Goal: Check status: Check status

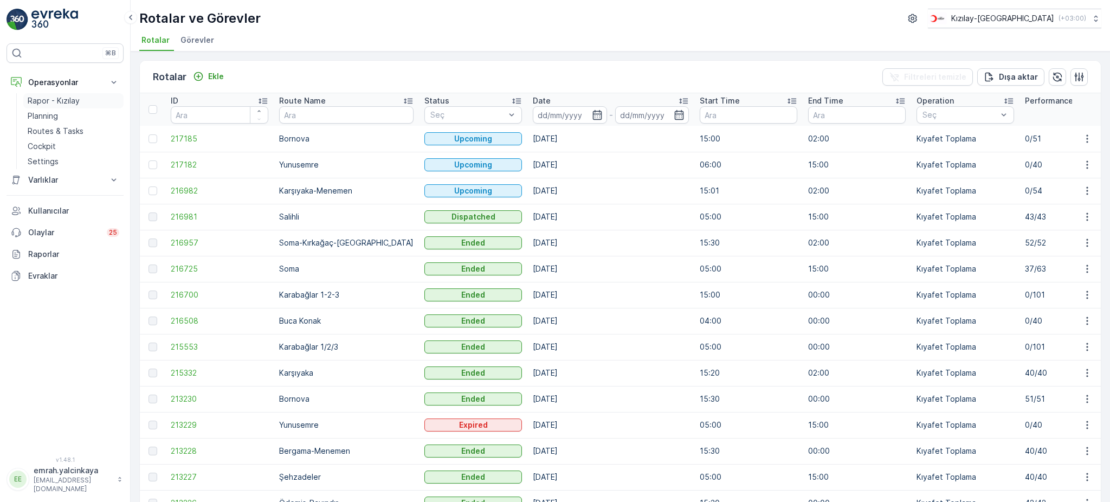
click at [50, 96] on p "Rapor - Kızılay" at bounding box center [54, 100] width 52 height 11
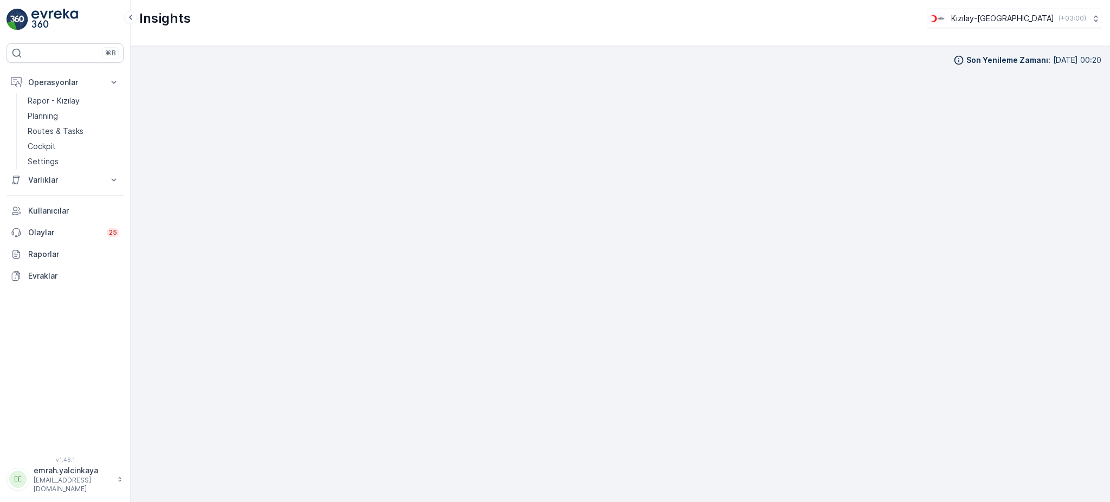
scroll to position [11, 0]
click at [72, 132] on p "Routes & Tasks" at bounding box center [56, 131] width 56 height 11
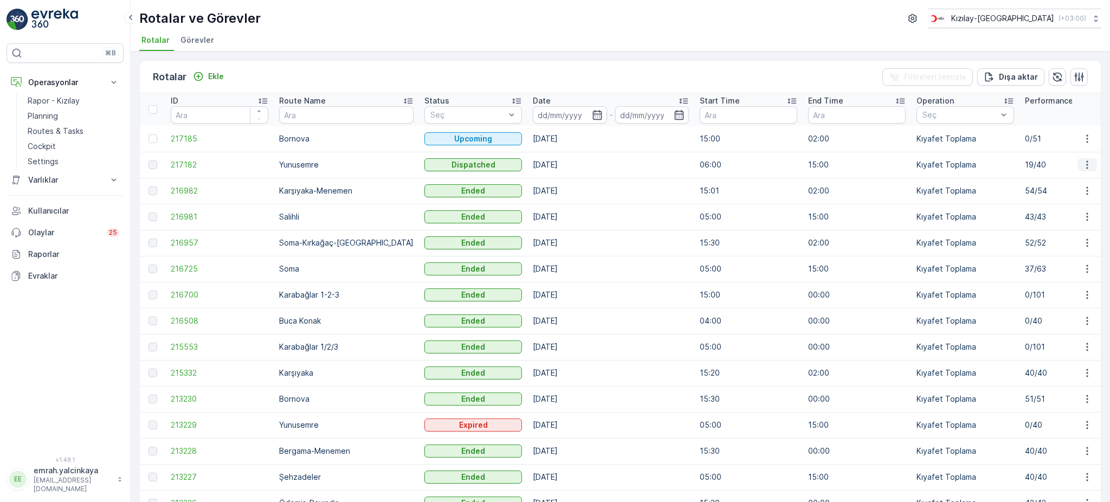
click at [1081, 162] on icon "button" at bounding box center [1086, 164] width 11 height 11
click at [1070, 176] on span "Daha fazla ayrıntı görün" at bounding box center [1061, 179] width 86 height 11
